Goal: Check status: Check status

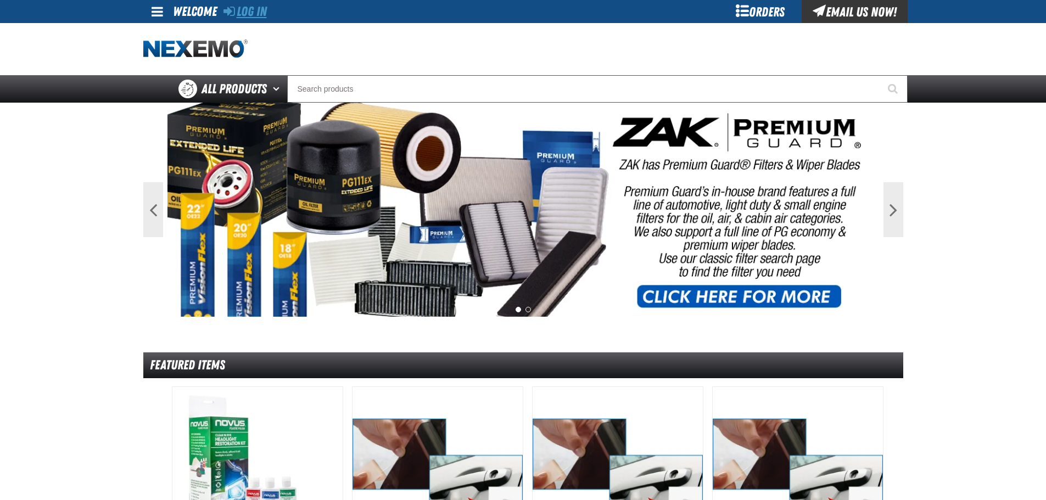
click at [249, 12] on link "Log In" at bounding box center [244, 11] width 43 height 15
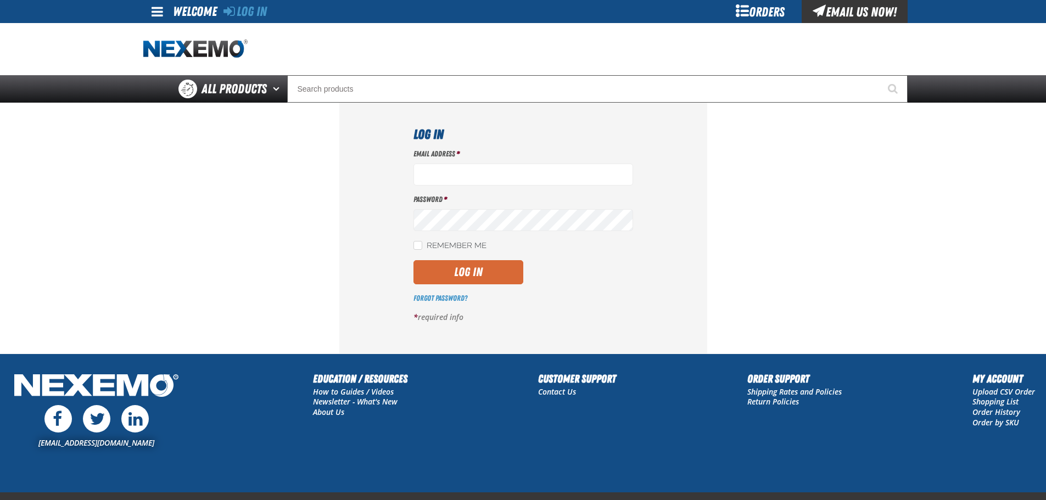
type input "ssnow@vtaig.com"
click at [473, 272] on button "Log In" at bounding box center [468, 272] width 110 height 24
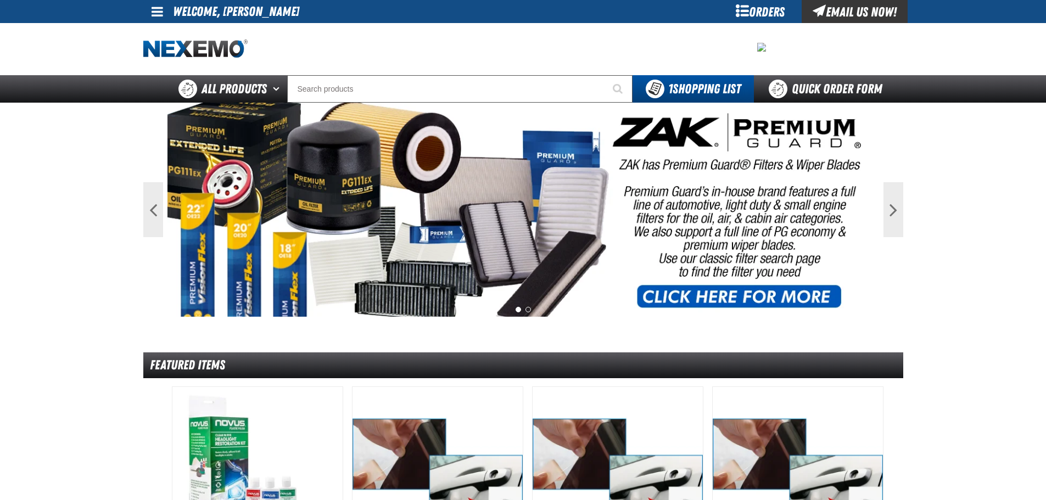
click at [762, 14] on div "Orders" at bounding box center [760, 11] width 82 height 23
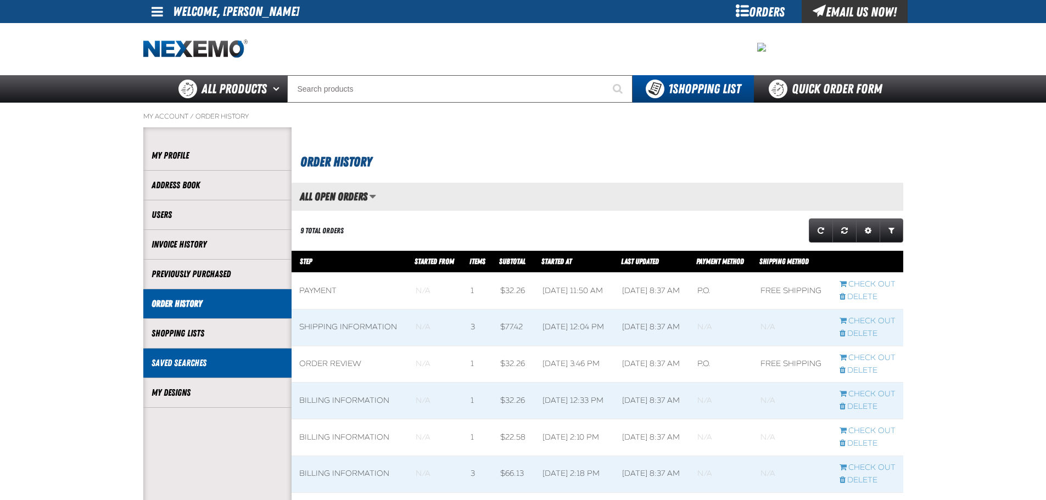
scroll to position [1, 1]
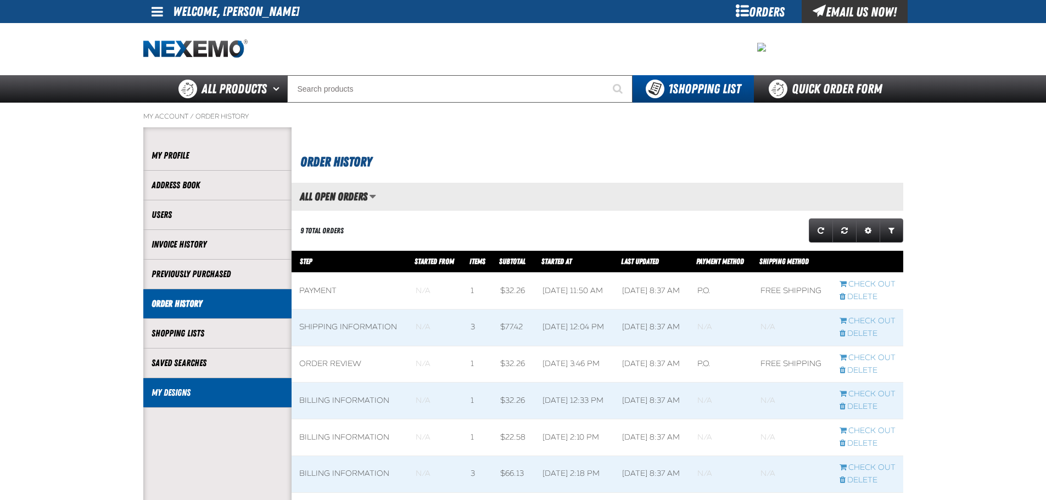
click at [212, 400] on li "My Designs" at bounding box center [217, 393] width 148 height 30
click at [203, 301] on link "Order History" at bounding box center [217, 303] width 132 height 13
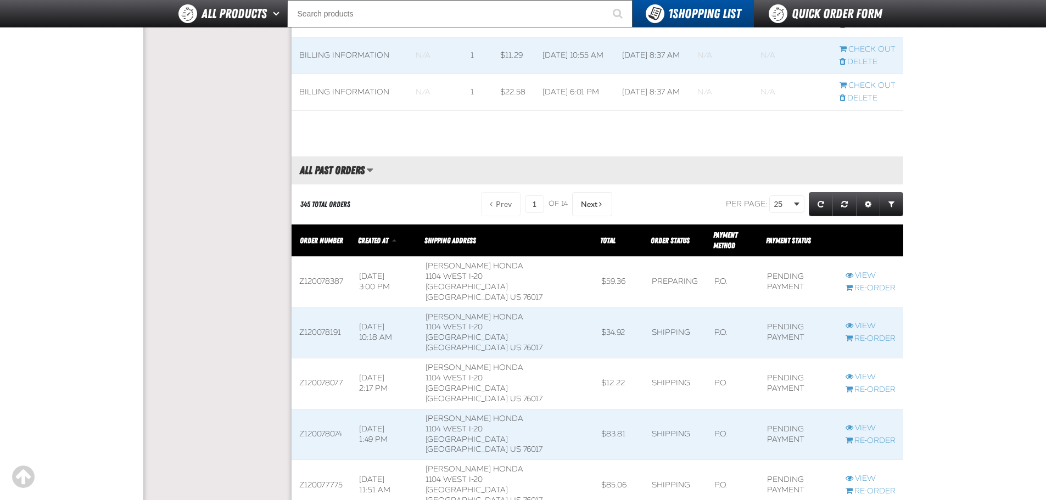
scroll to position [549, 0]
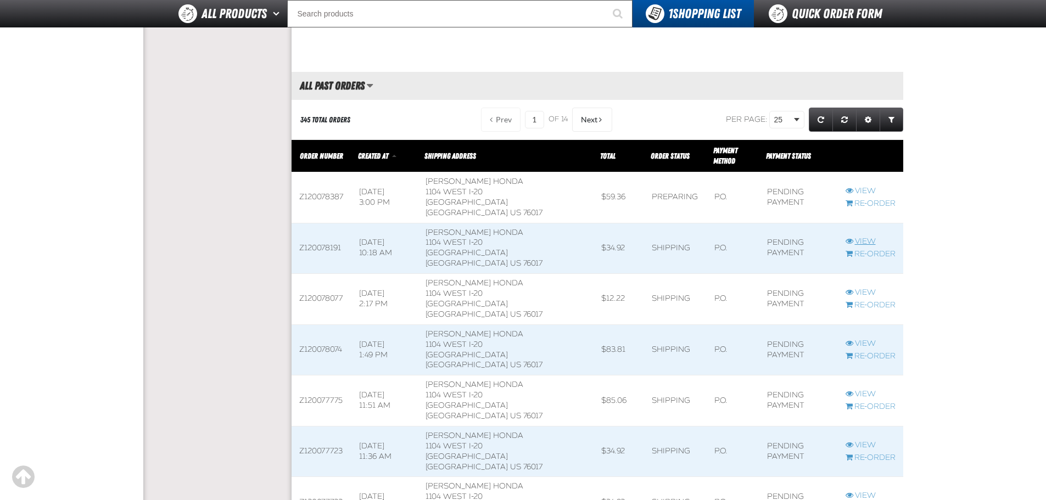
click at [861, 237] on link "View" at bounding box center [870, 242] width 50 height 10
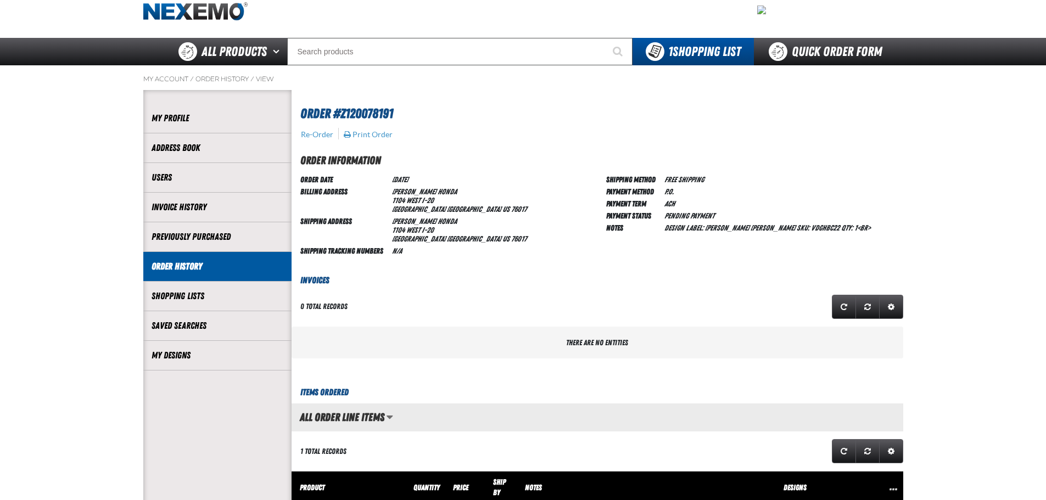
scroll to position [55, 0]
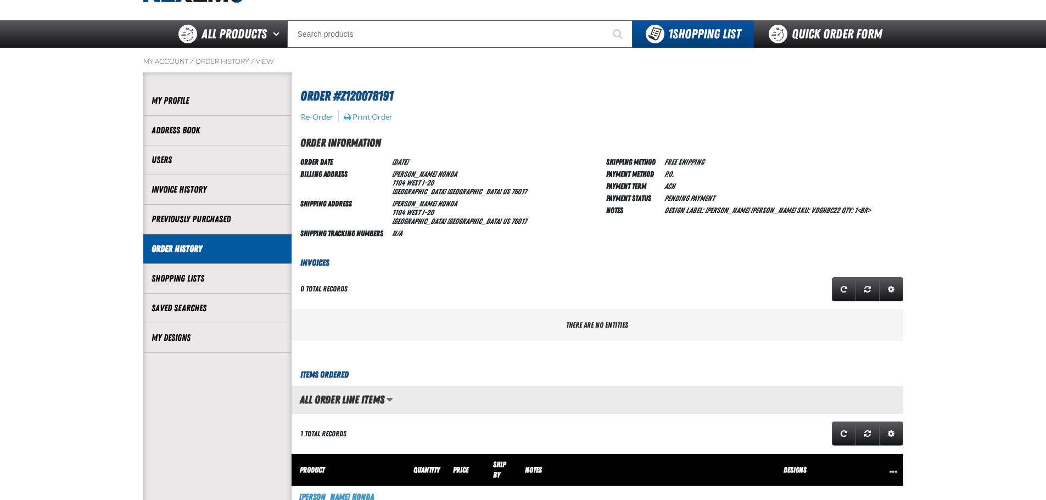
click at [223, 244] on link "Order History" at bounding box center [217, 249] width 132 height 13
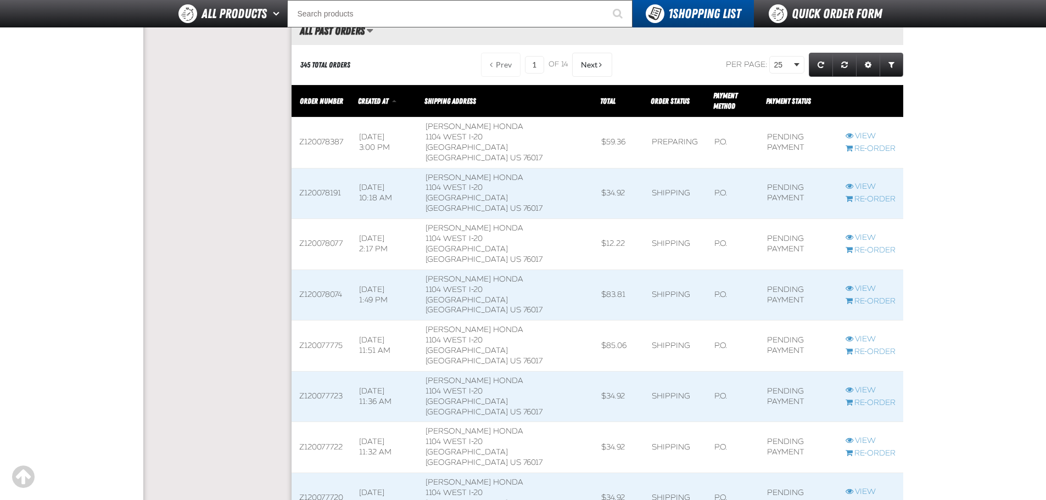
scroll to position [549, 0]
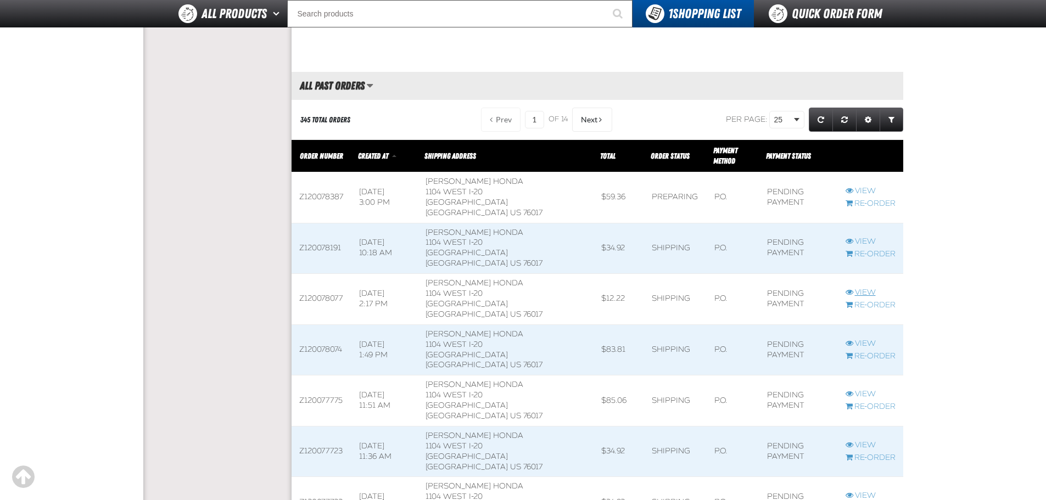
click at [856, 288] on link "View" at bounding box center [870, 293] width 50 height 10
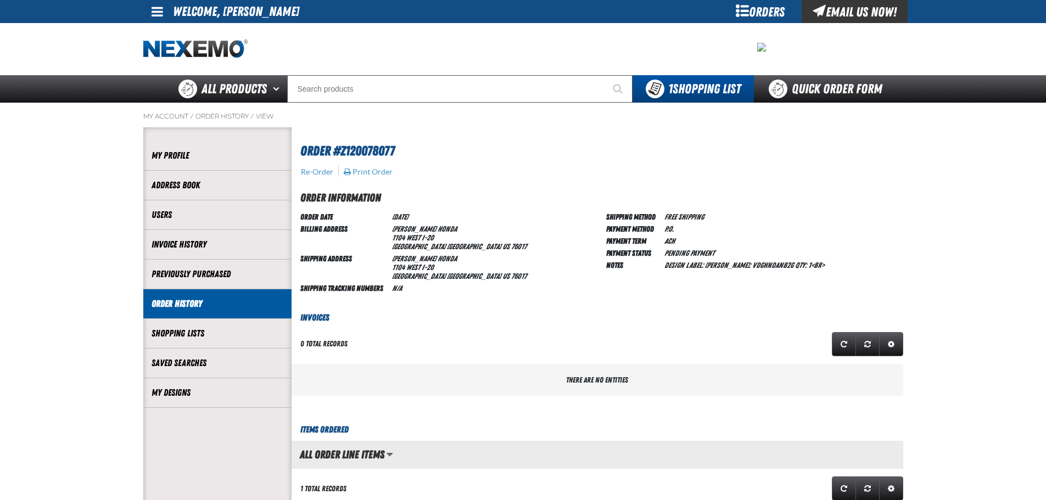
scroll to position [1, 1]
click at [166, 300] on link "Order History" at bounding box center [217, 303] width 132 height 13
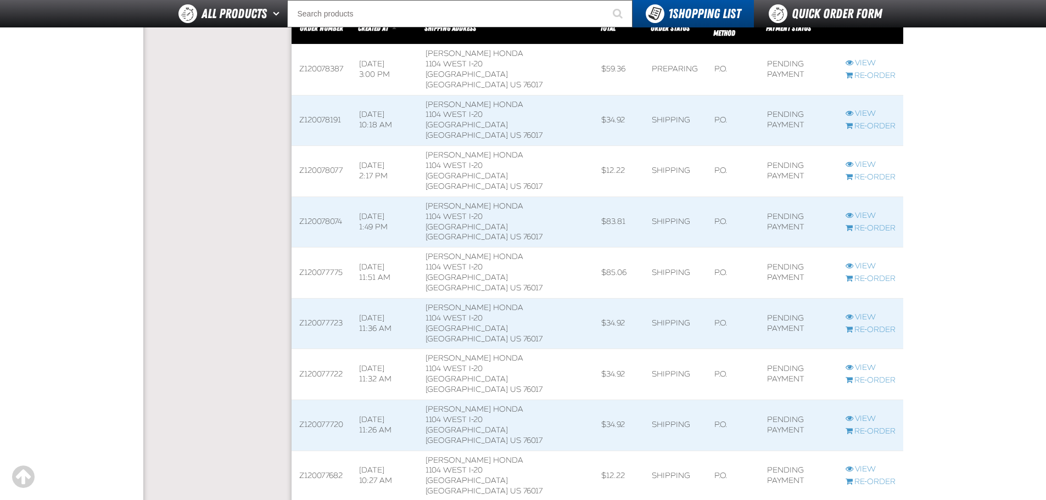
scroll to position [659, 0]
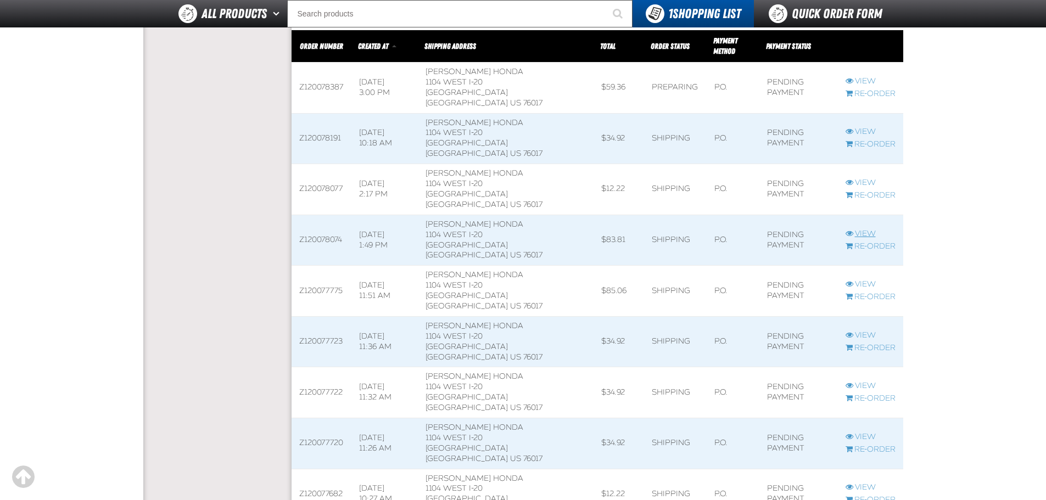
click at [854, 229] on link "View" at bounding box center [870, 234] width 50 height 10
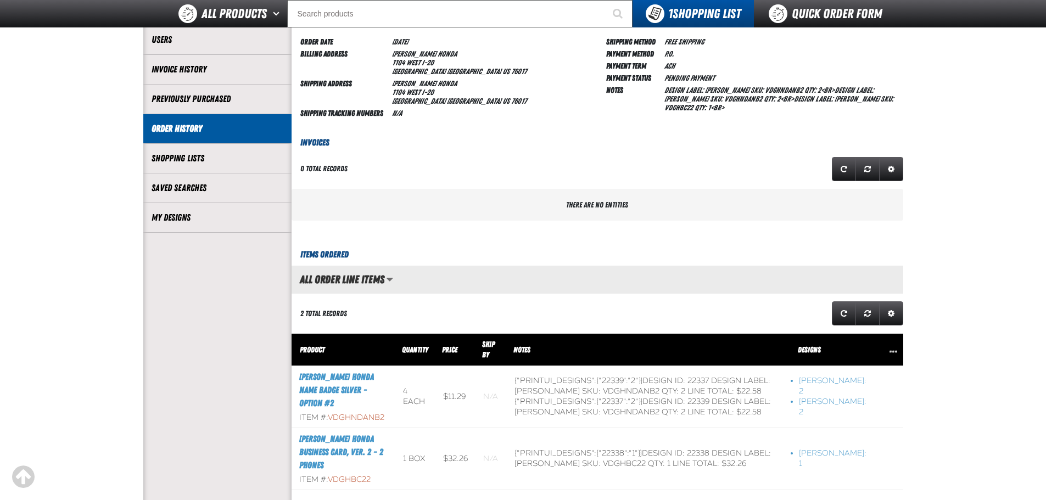
scroll to position [110, 0]
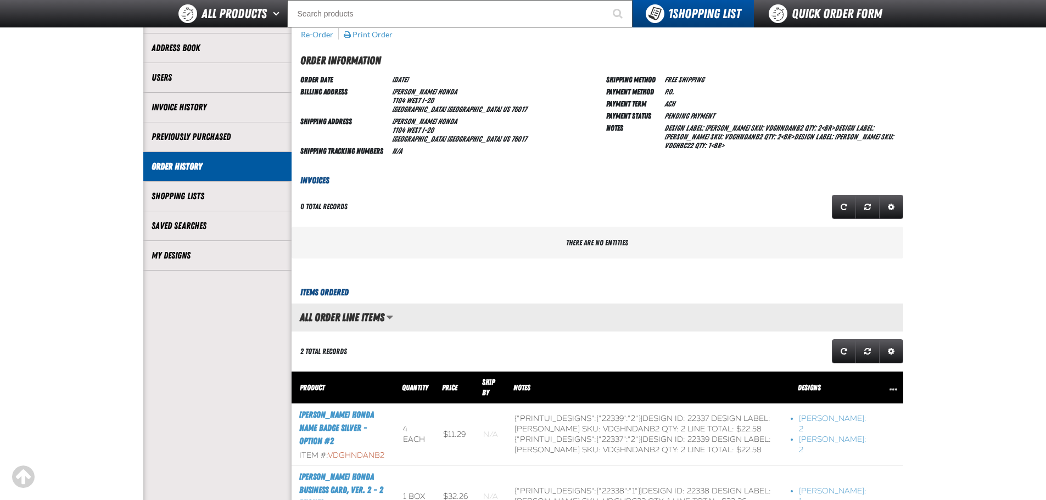
click at [196, 173] on li "Order History" at bounding box center [217, 167] width 148 height 30
click at [200, 170] on link "Order History" at bounding box center [217, 166] width 132 height 13
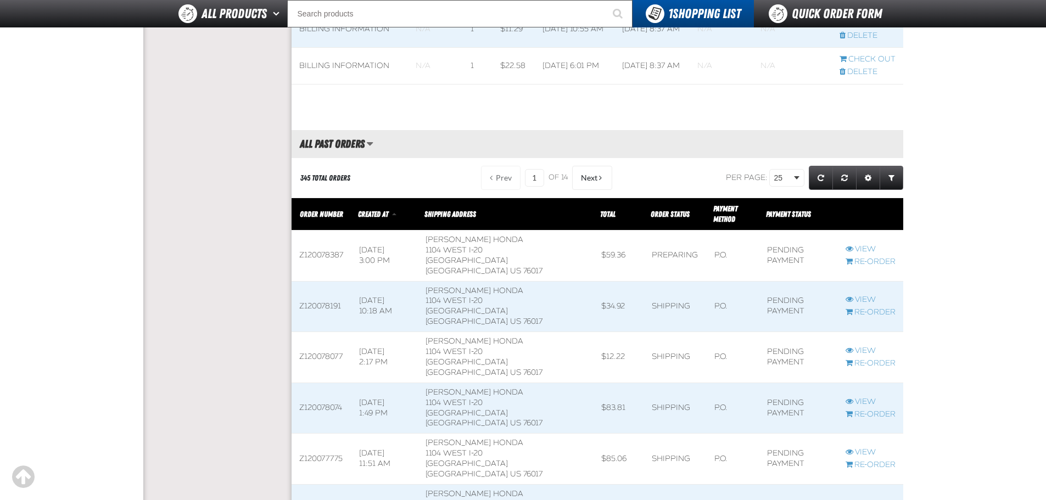
scroll to position [604, 0]
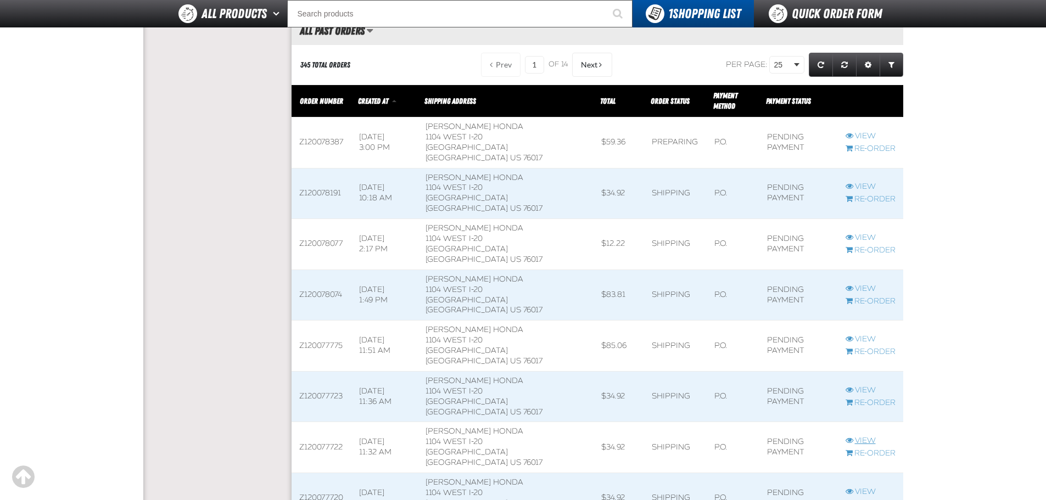
click at [859, 436] on link "View" at bounding box center [870, 441] width 50 height 10
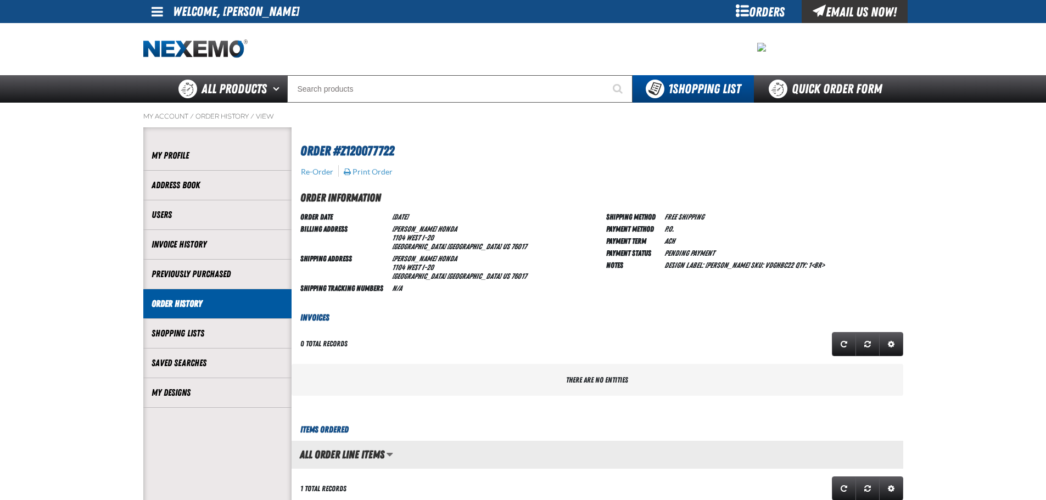
scroll to position [1, 1]
click at [222, 304] on link "Order History" at bounding box center [217, 303] width 132 height 13
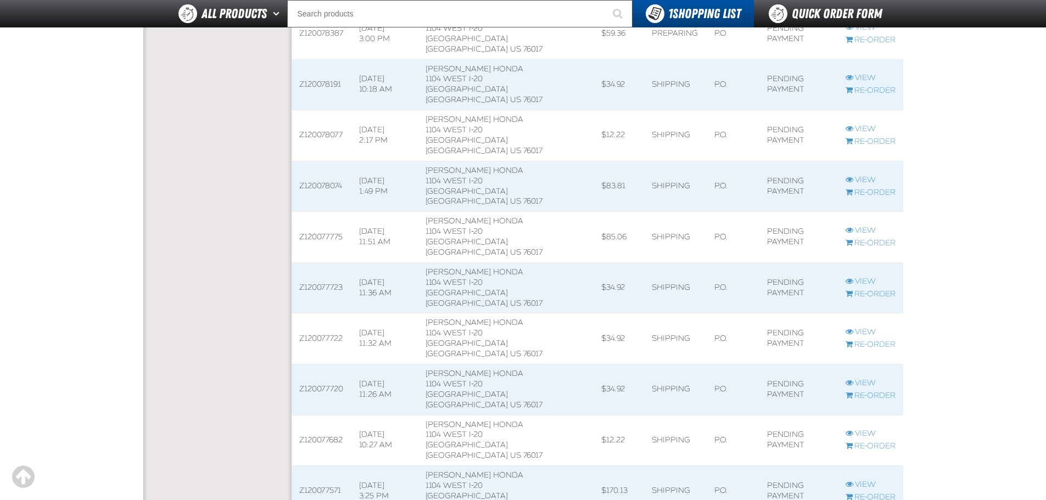
scroll to position [714, 0]
click at [864, 224] on link "View" at bounding box center [870, 229] width 50 height 10
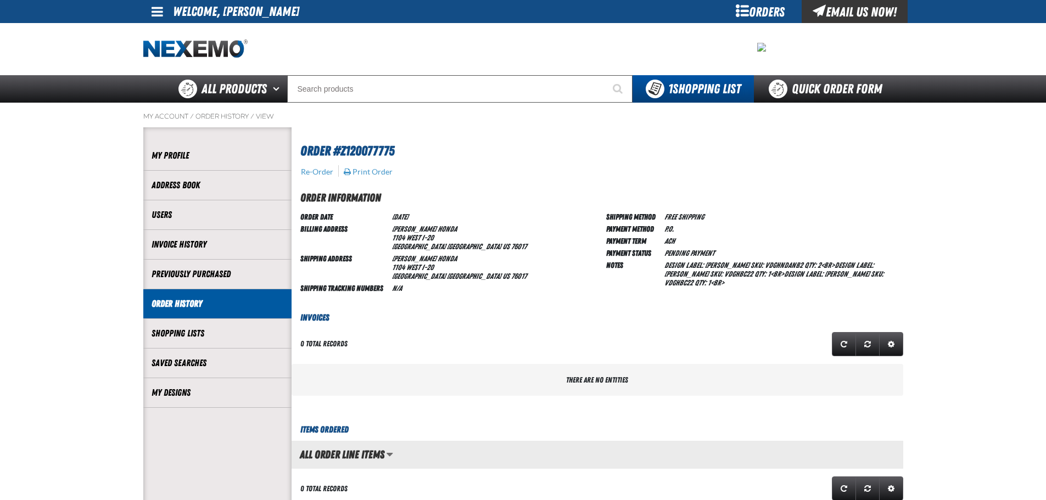
drag, startPoint x: 165, startPoint y: 299, endPoint x: 177, endPoint y: 299, distance: 12.6
click at [165, 299] on link "Order History" at bounding box center [217, 303] width 132 height 13
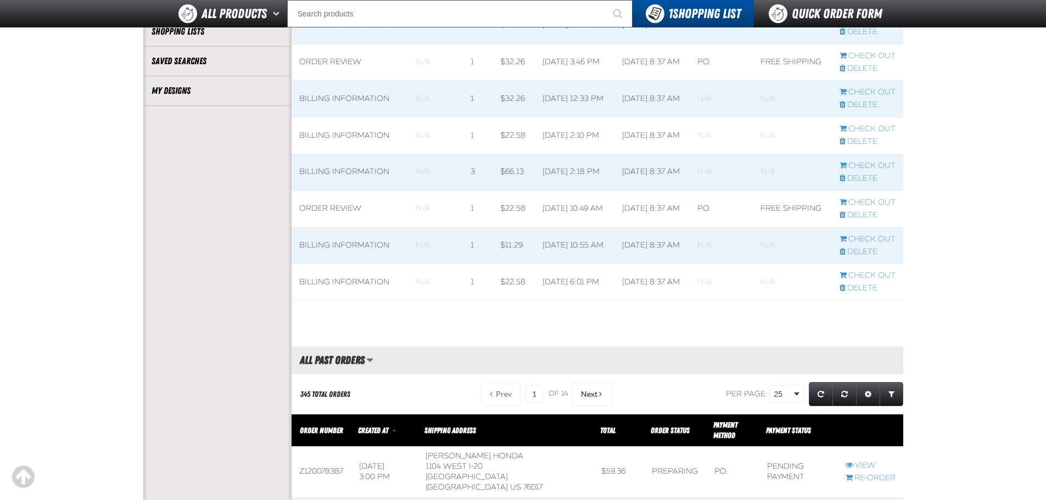
scroll to position [549, 0]
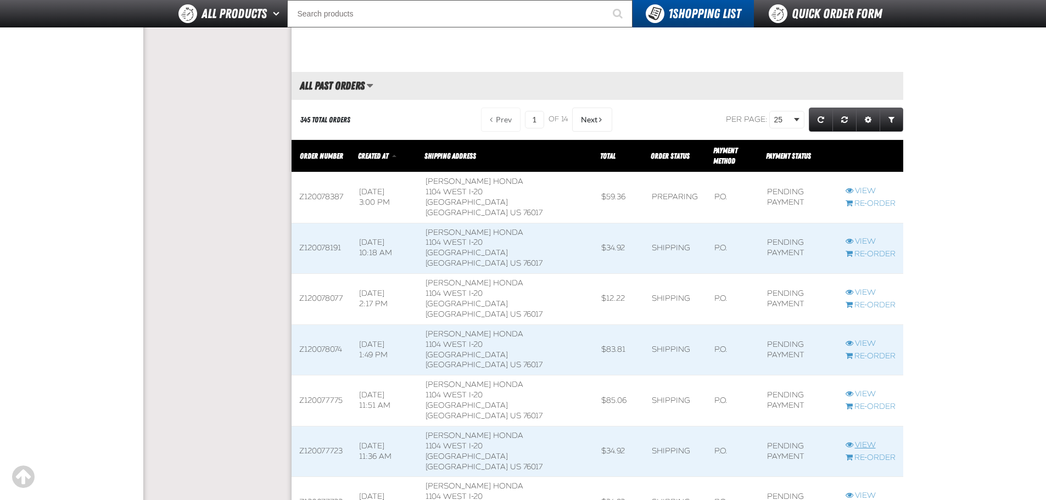
click at [860, 440] on link "View" at bounding box center [870, 445] width 50 height 10
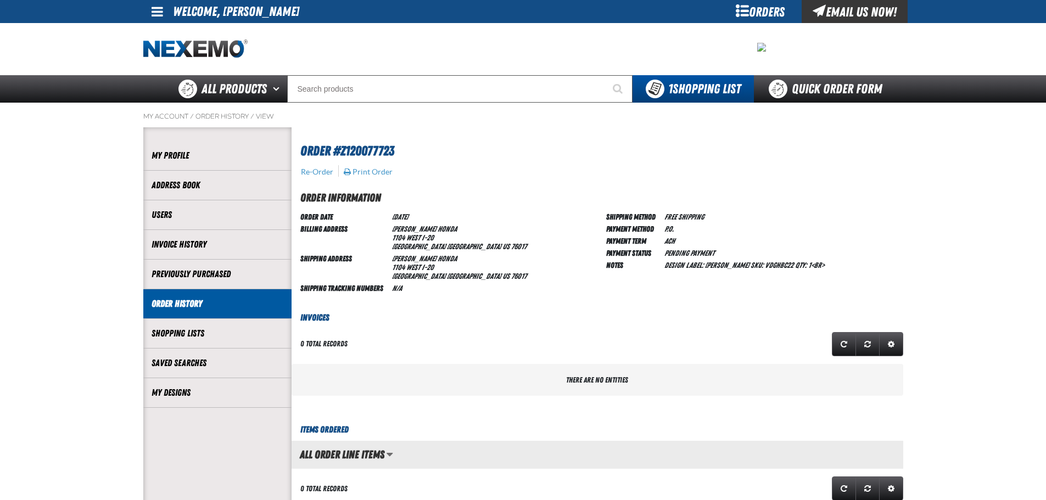
click at [170, 305] on link "Order History" at bounding box center [217, 303] width 132 height 13
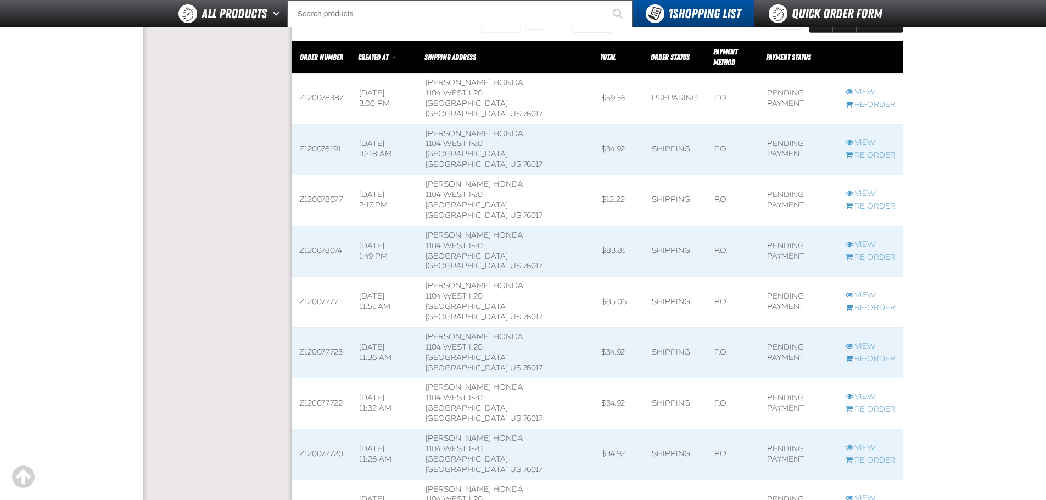
scroll to position [659, 0]
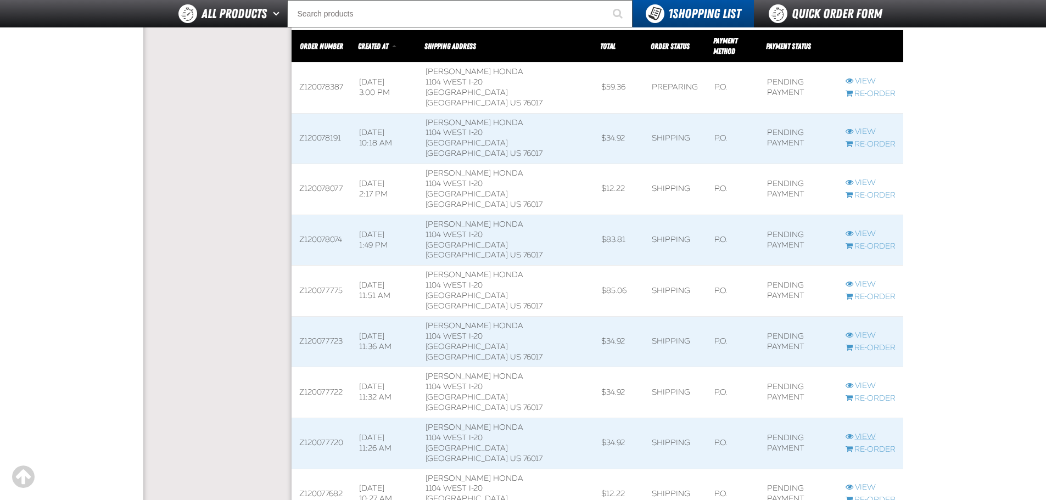
click at [873, 432] on link "View" at bounding box center [870, 437] width 50 height 10
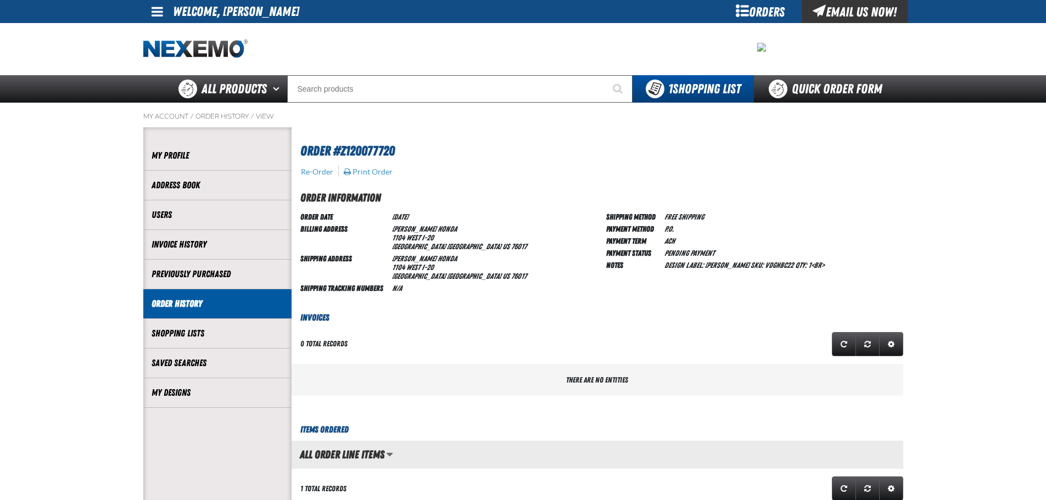
scroll to position [1, 1]
click at [192, 302] on link "Order History" at bounding box center [217, 303] width 132 height 13
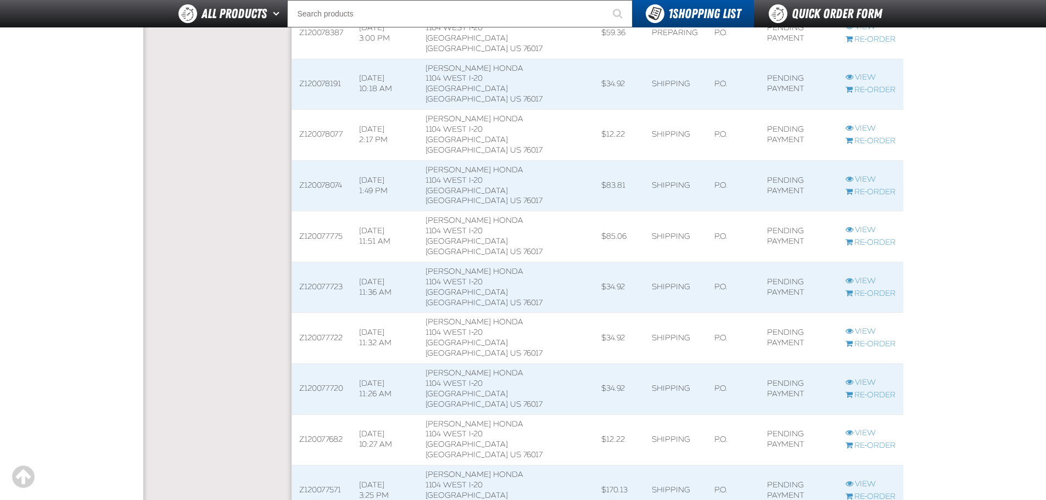
scroll to position [714, 0]
click at [861, 428] on link "View" at bounding box center [870, 433] width 50 height 10
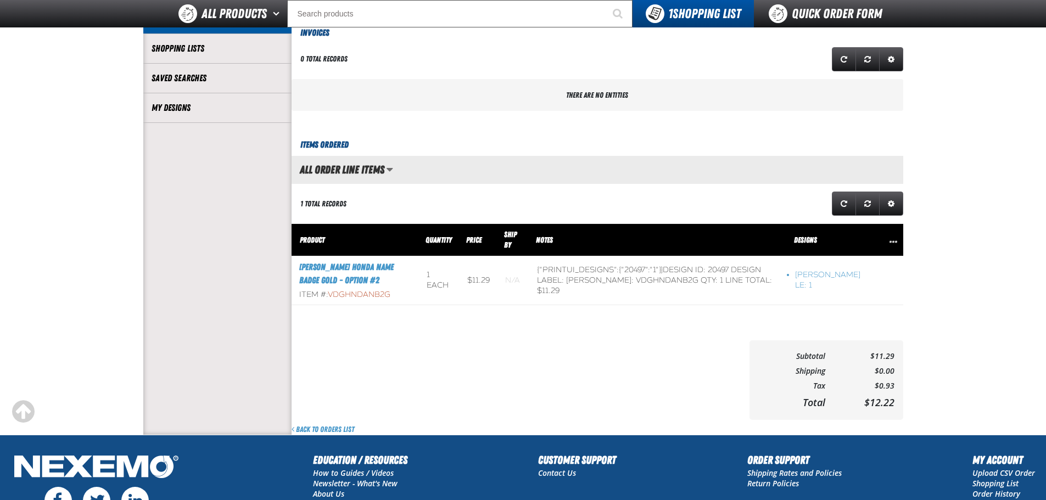
scroll to position [329, 0]
